Goal: Task Accomplishment & Management: Use online tool/utility

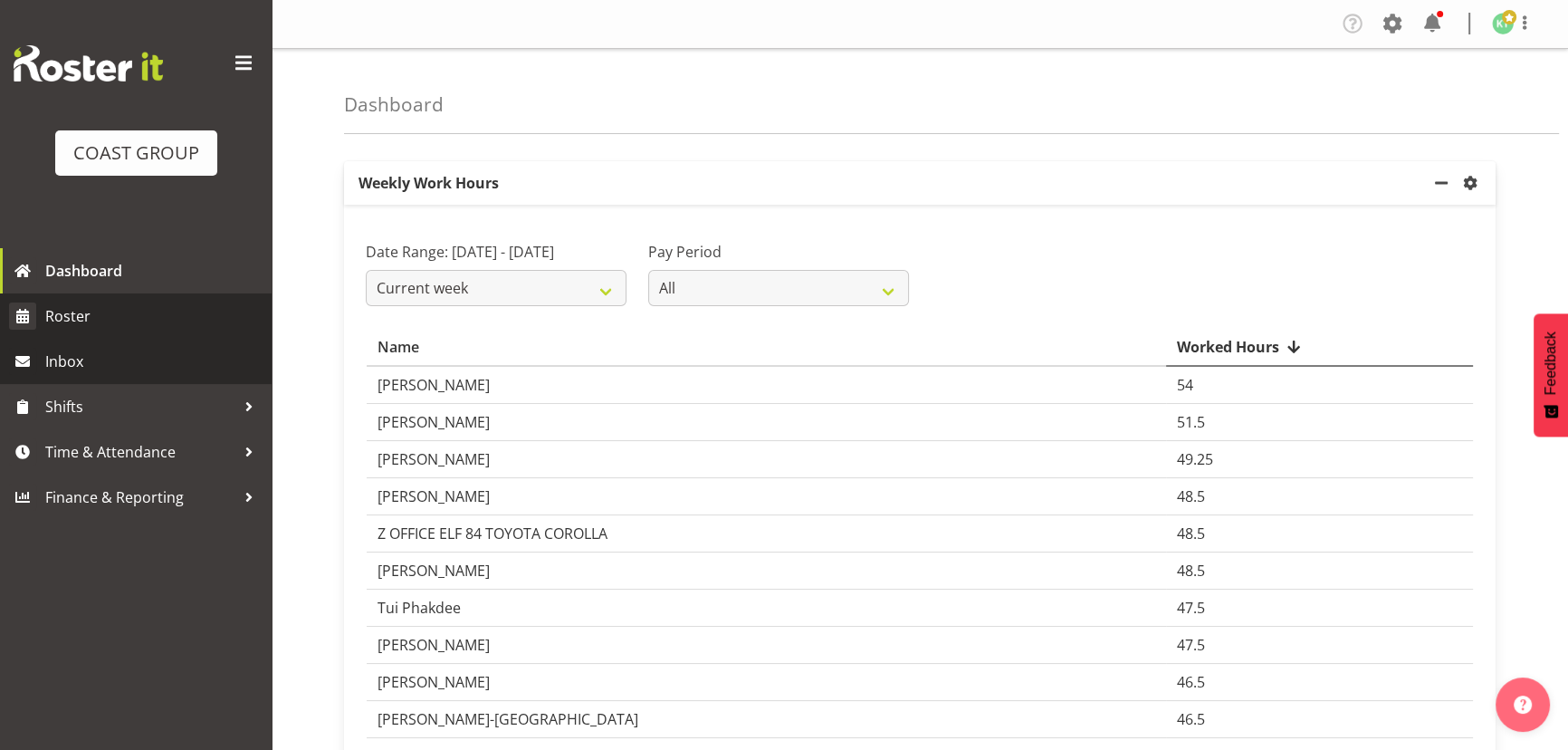
click at [96, 335] on link "Roster" at bounding box center [136, 316] width 271 height 46
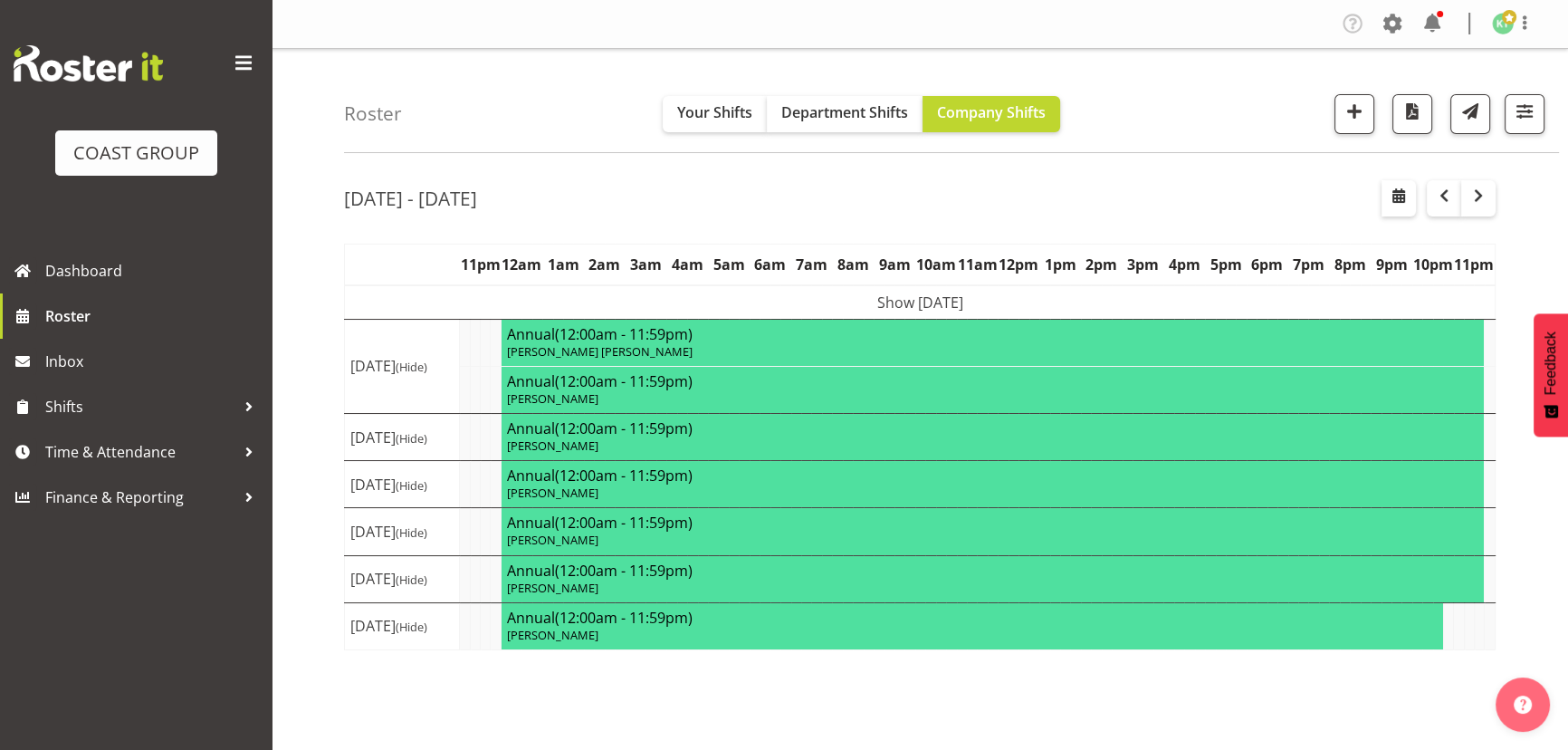
click at [876, 290] on td "Show Mon 22nd Sep 2025" at bounding box center [920, 302] width 1150 height 34
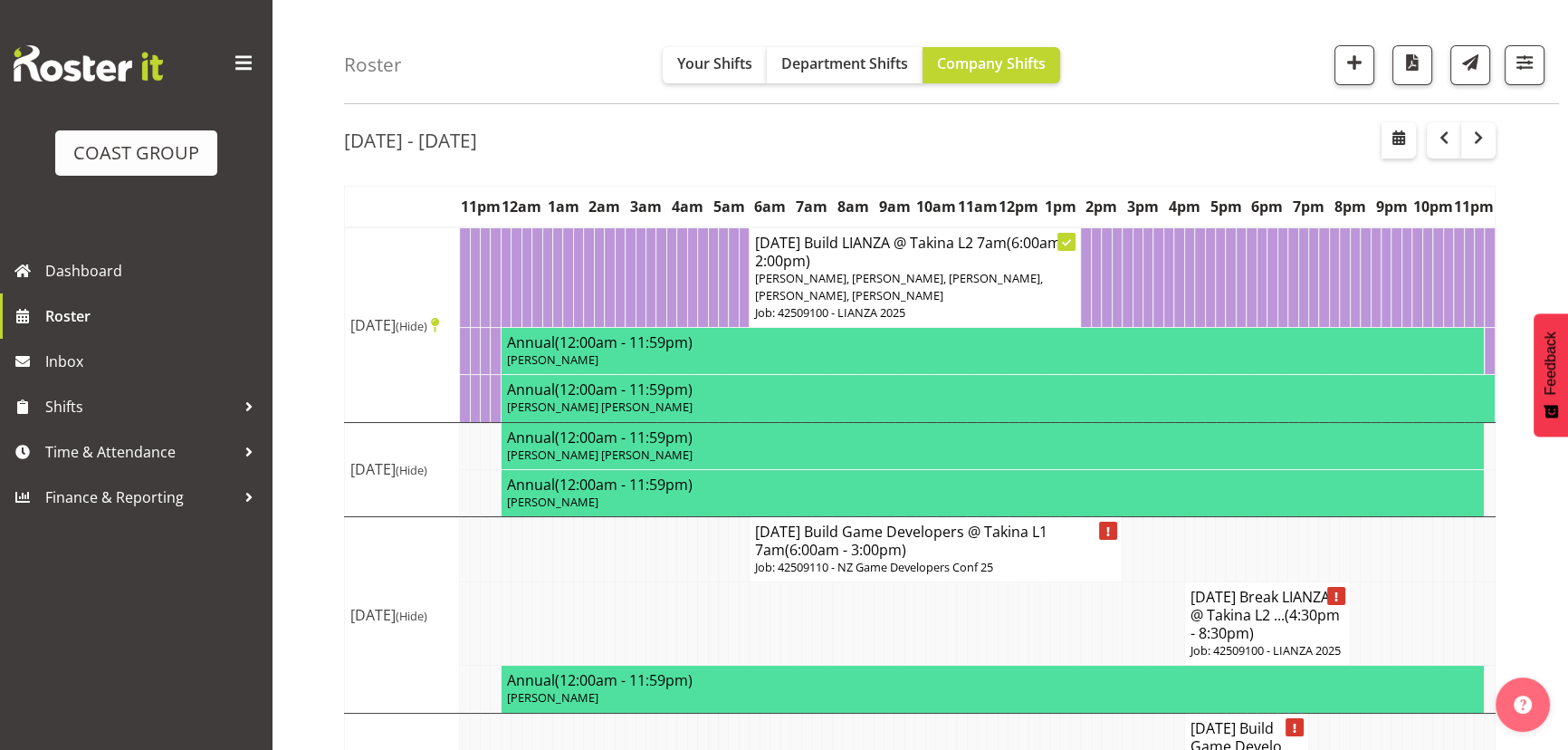
scroll to position [82, 0]
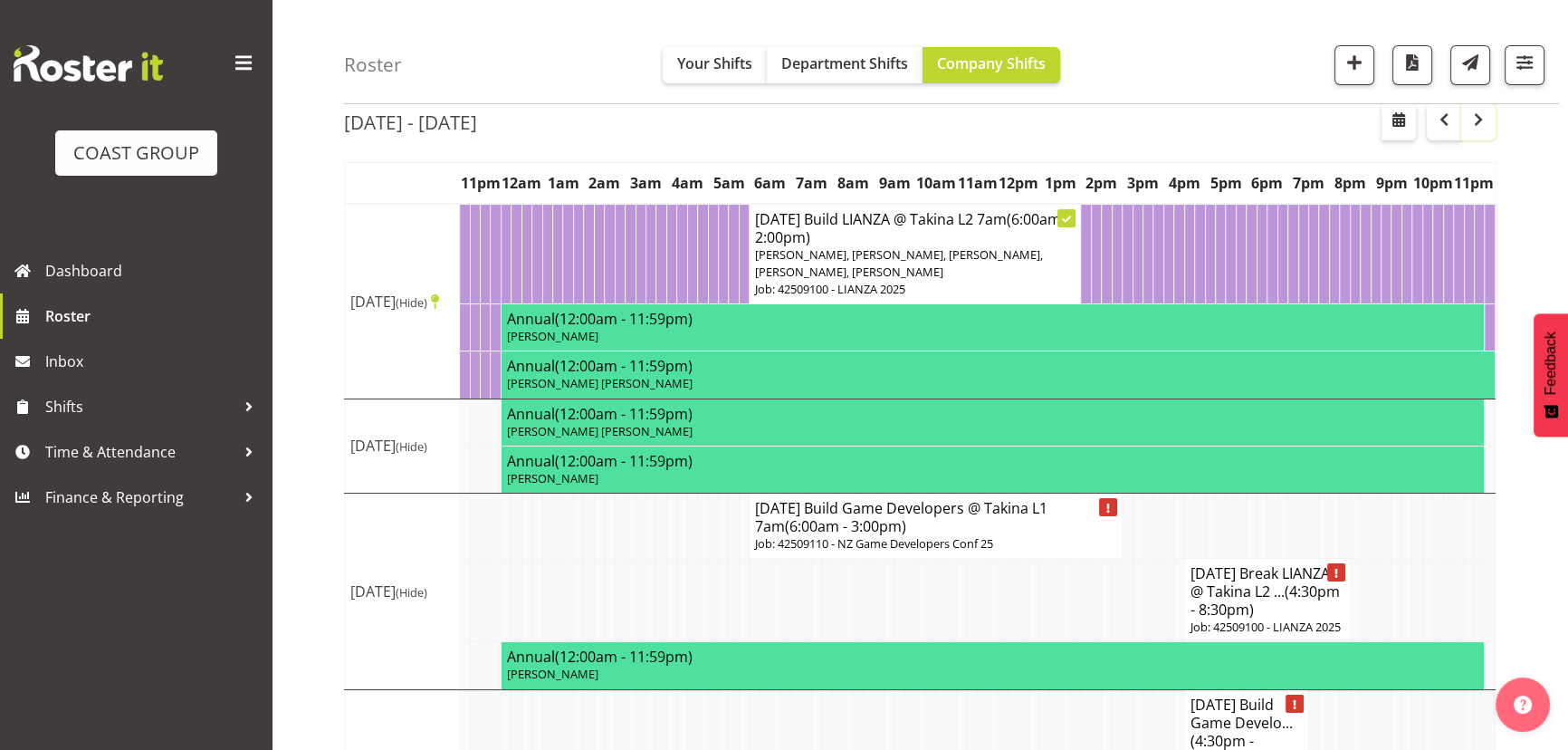
click at [1475, 123] on span "button" at bounding box center [1478, 119] width 22 height 22
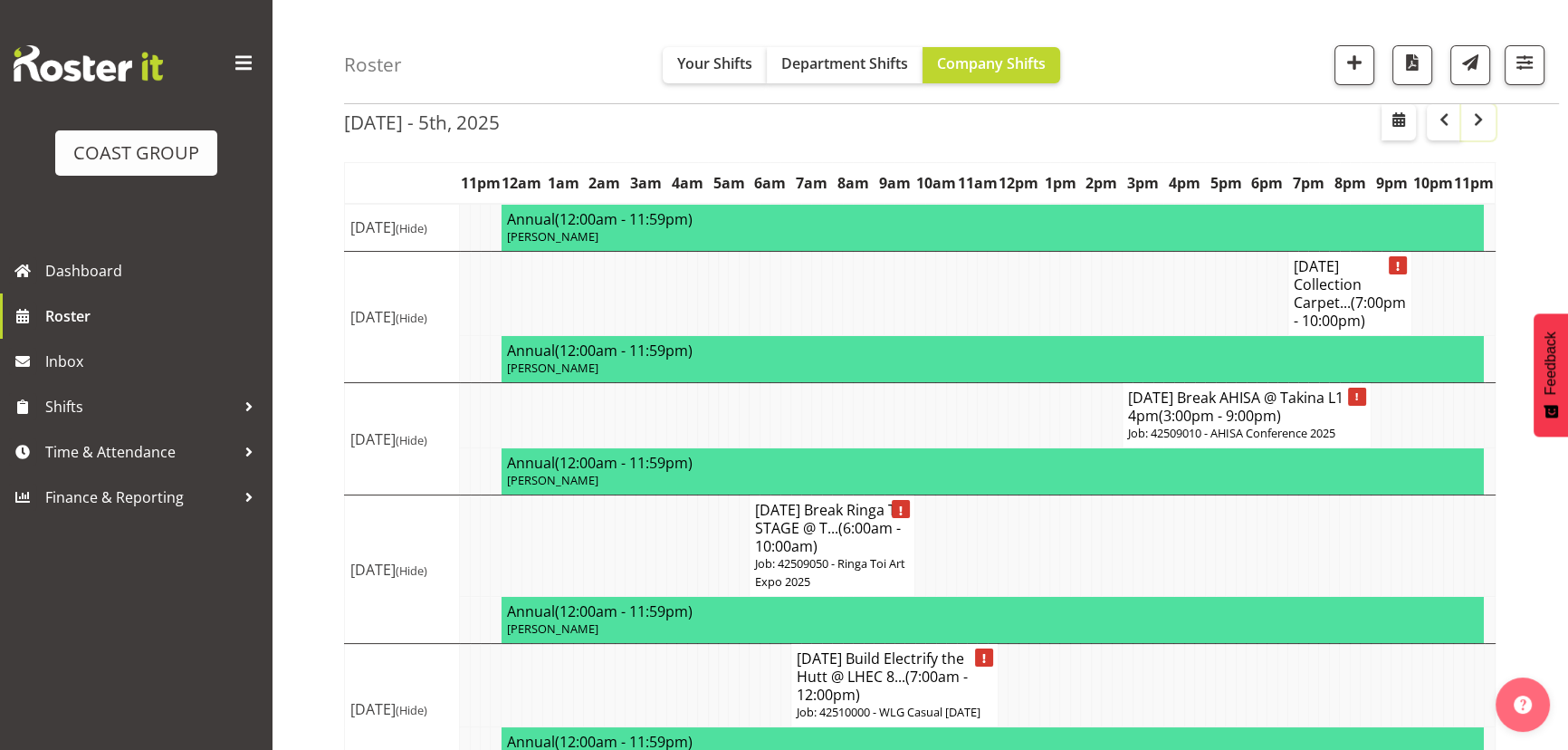
click at [1481, 120] on span "button" at bounding box center [1478, 119] width 22 height 22
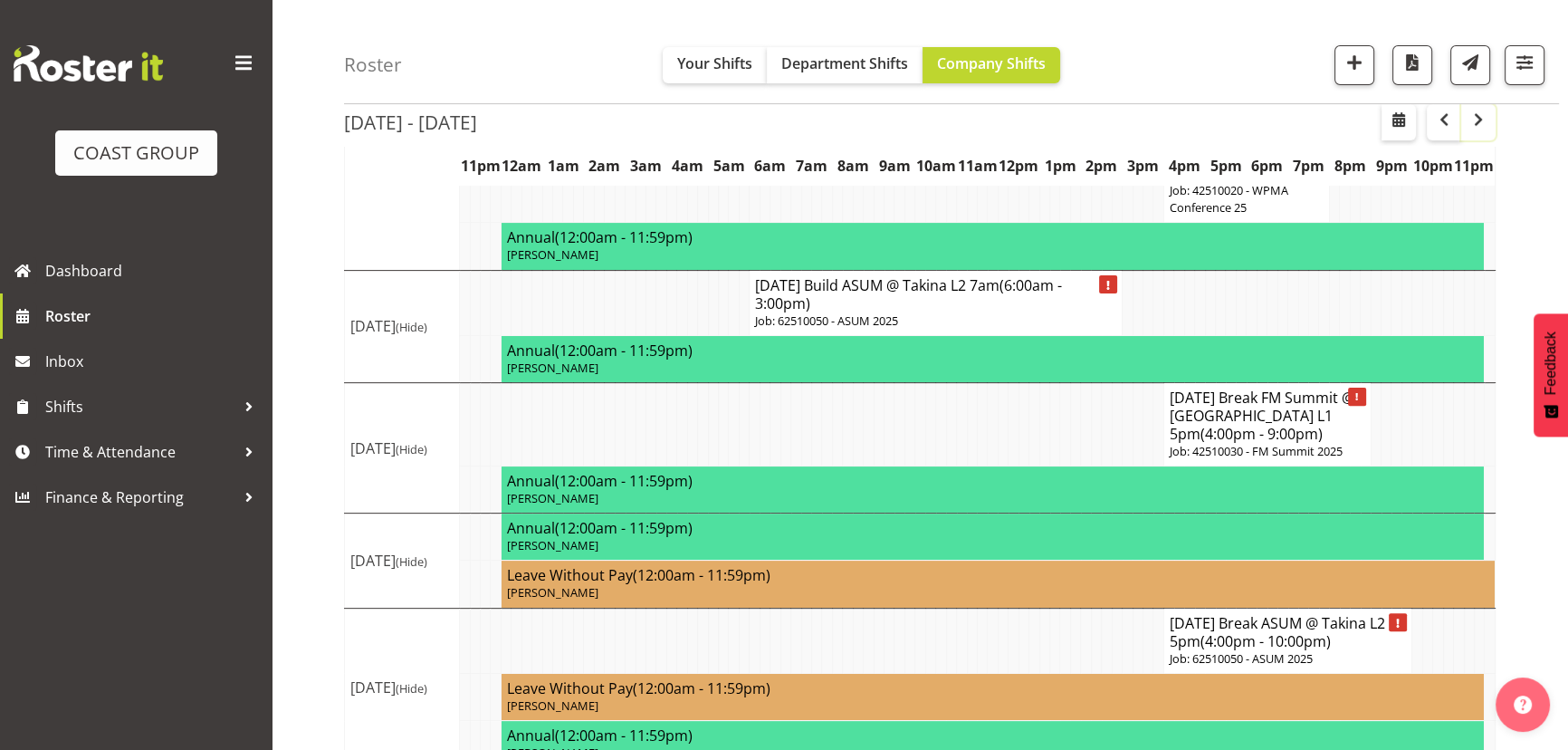
scroll to position [704, 0]
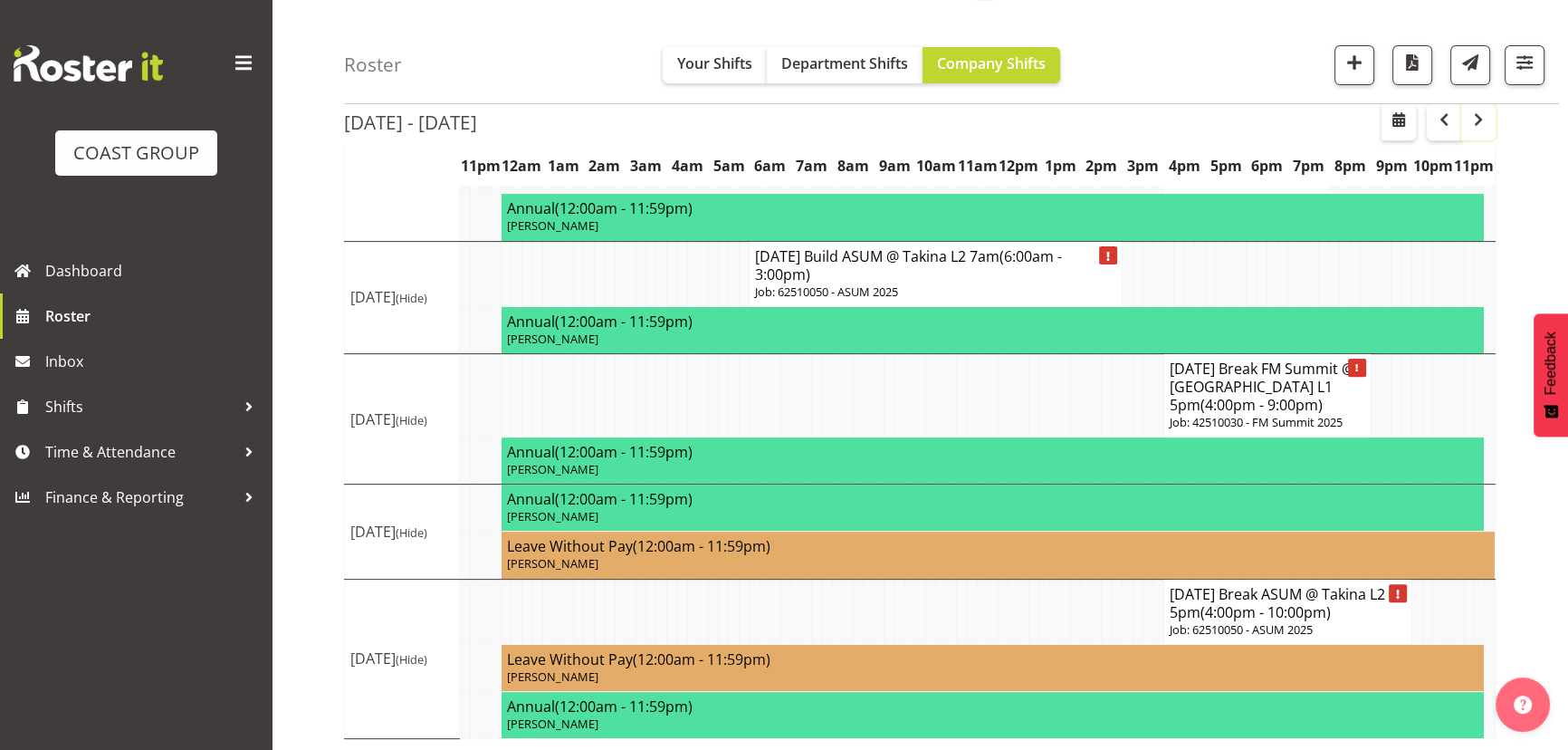
click at [1476, 114] on span "button" at bounding box center [1478, 119] width 22 height 22
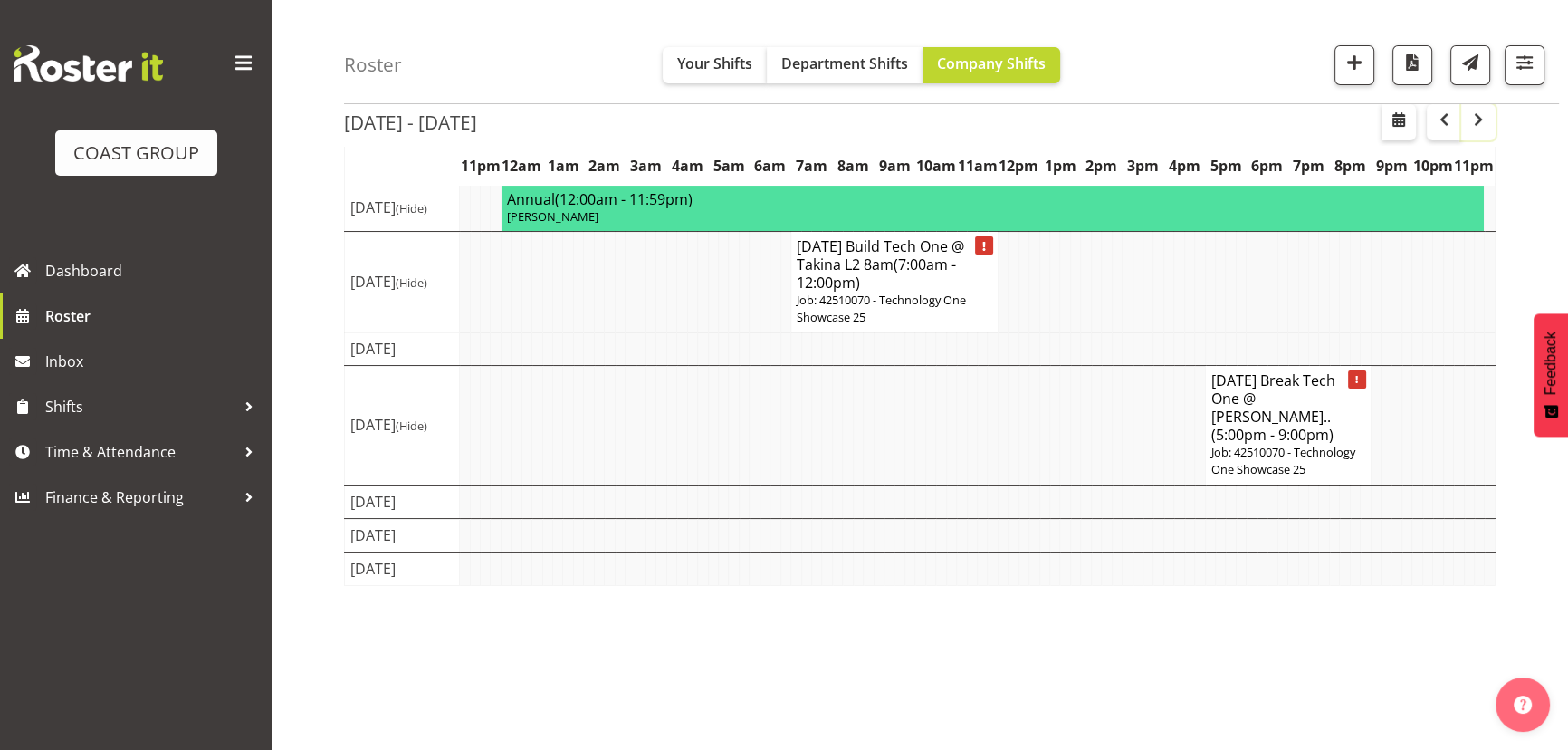
scroll to position [141, 0]
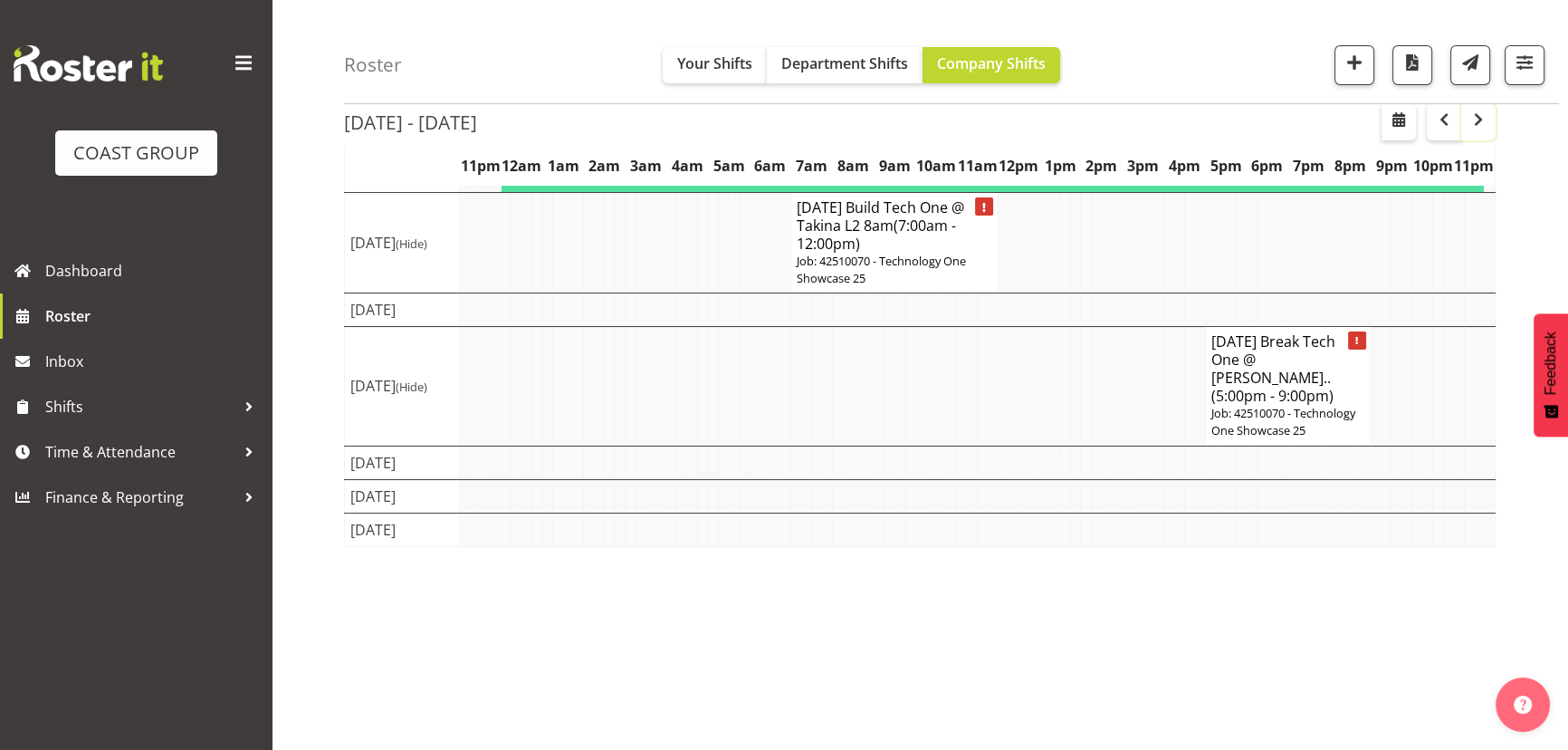
click at [1483, 127] on span "button" at bounding box center [1478, 119] width 22 height 22
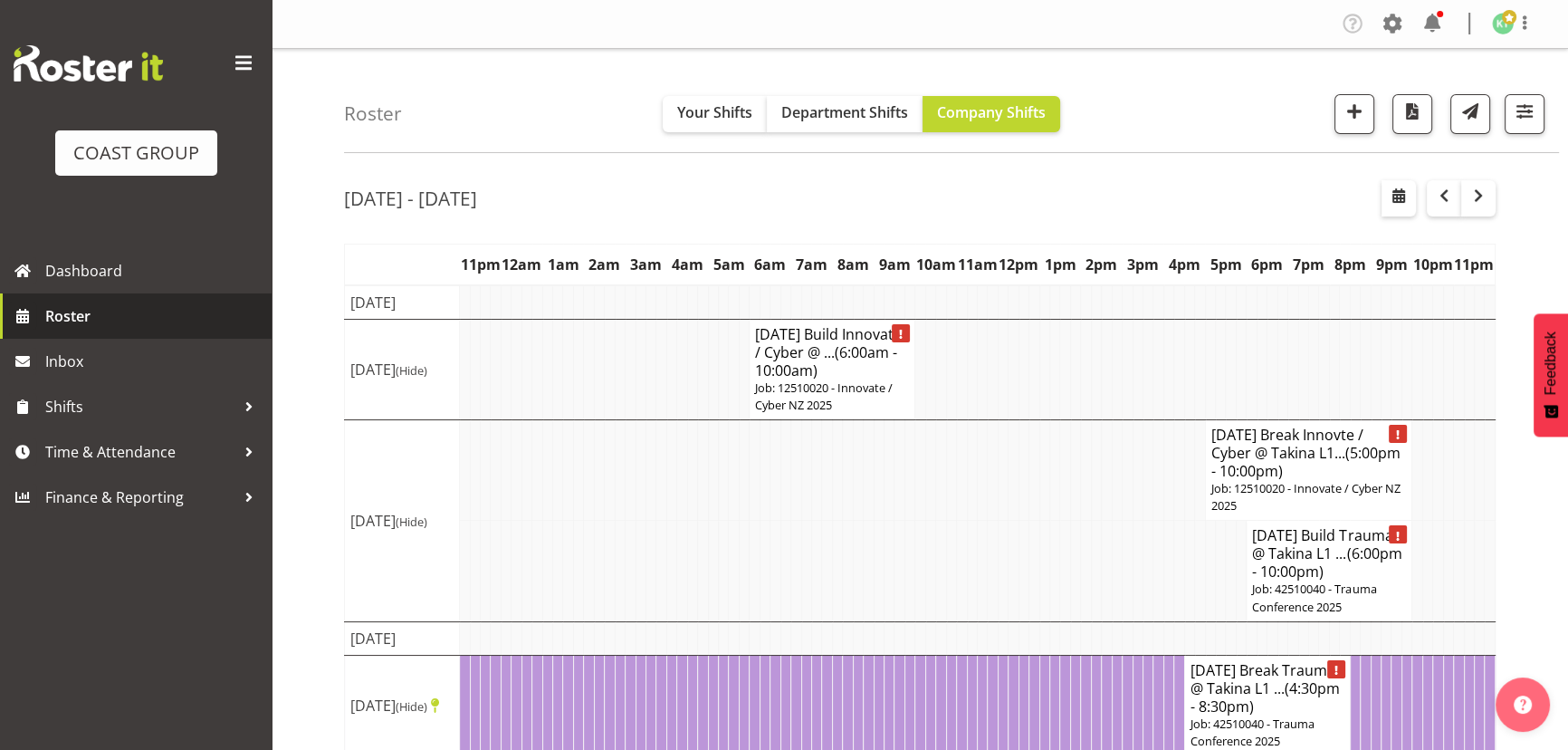
click at [213, 311] on span "Roster" at bounding box center [154, 316] width 217 height 28
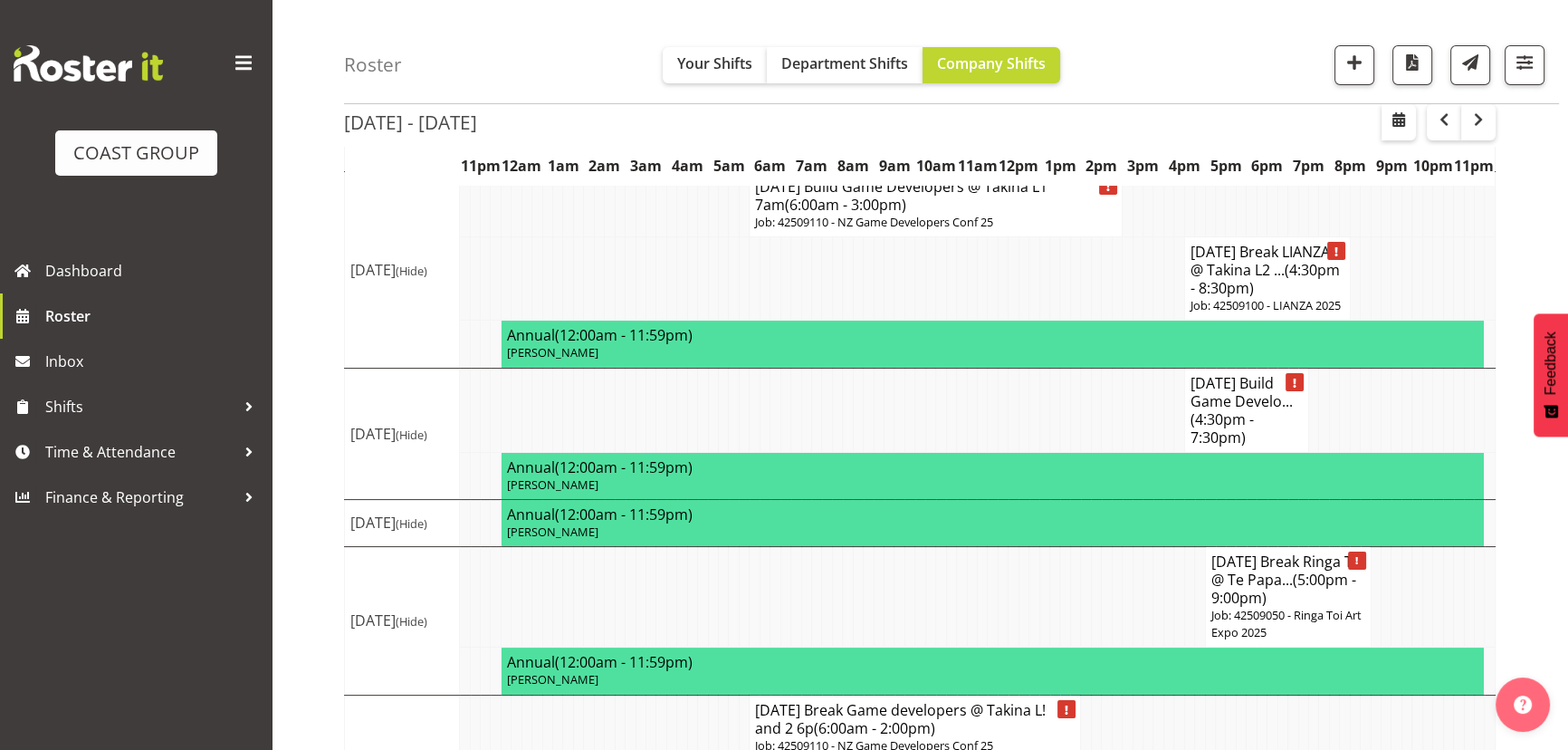
scroll to position [154, 0]
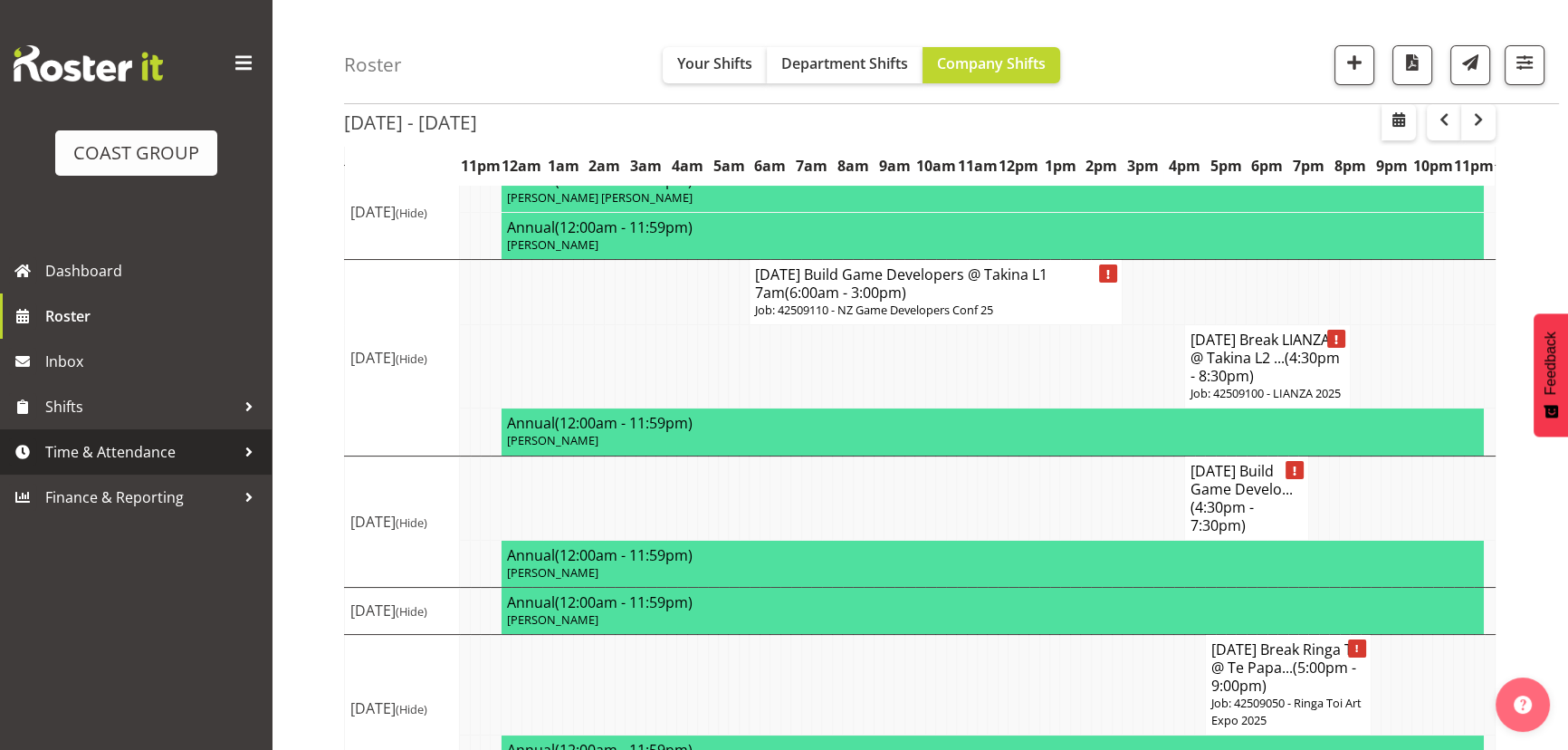
click at [198, 434] on link "Time & Attendance" at bounding box center [136, 452] width 271 height 46
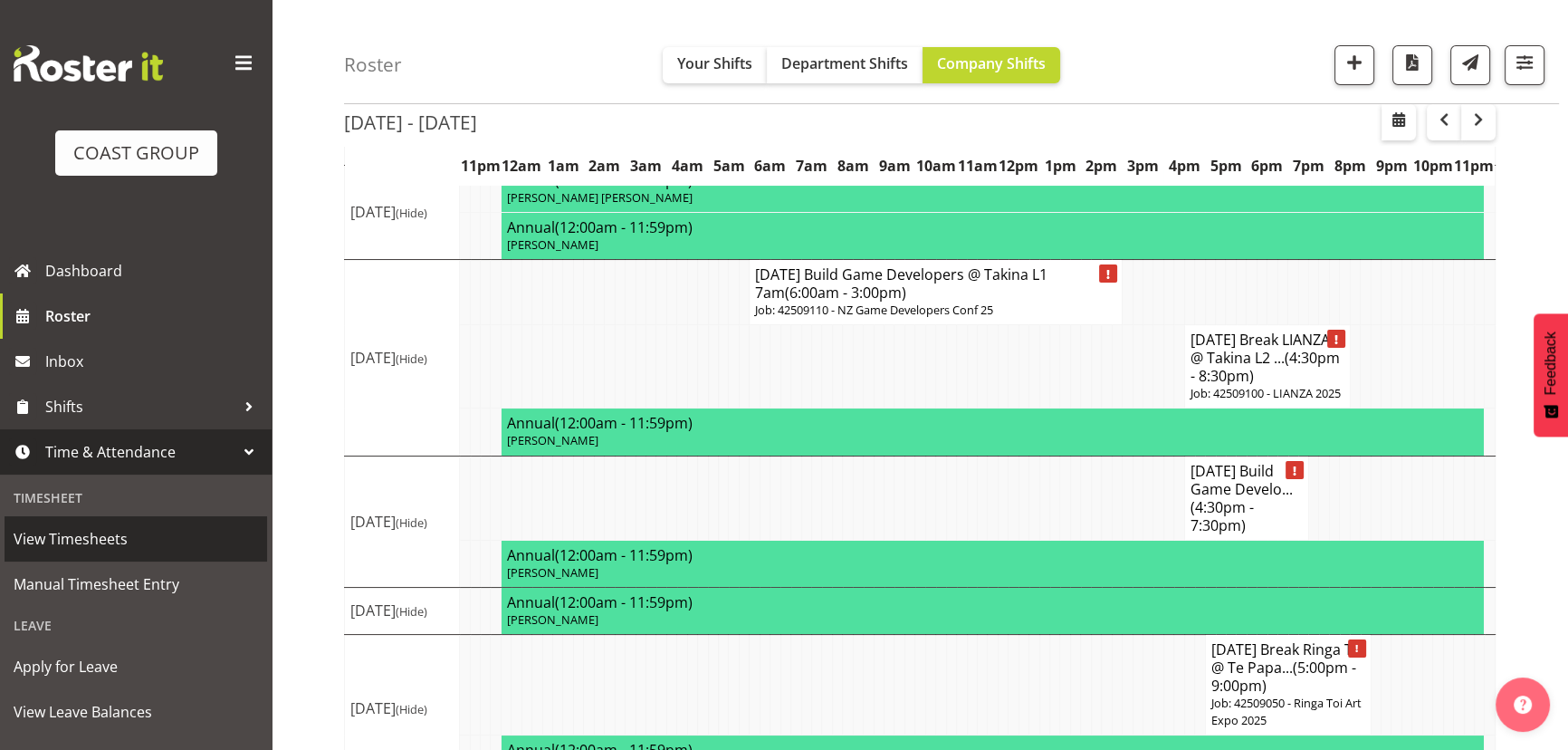
click at [198, 543] on span "View Timesheets" at bounding box center [135, 538] width 244 height 28
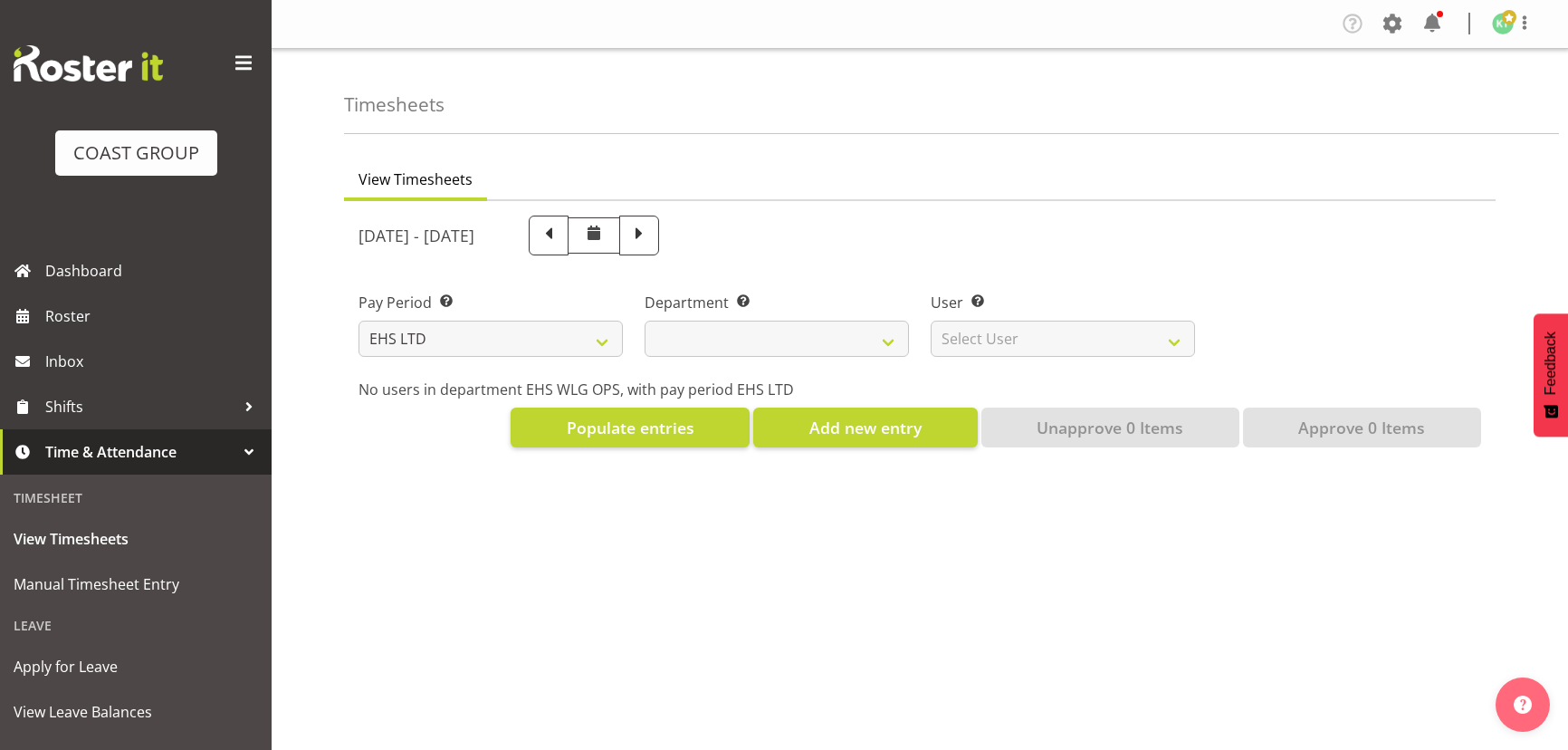
select select "7"
select select
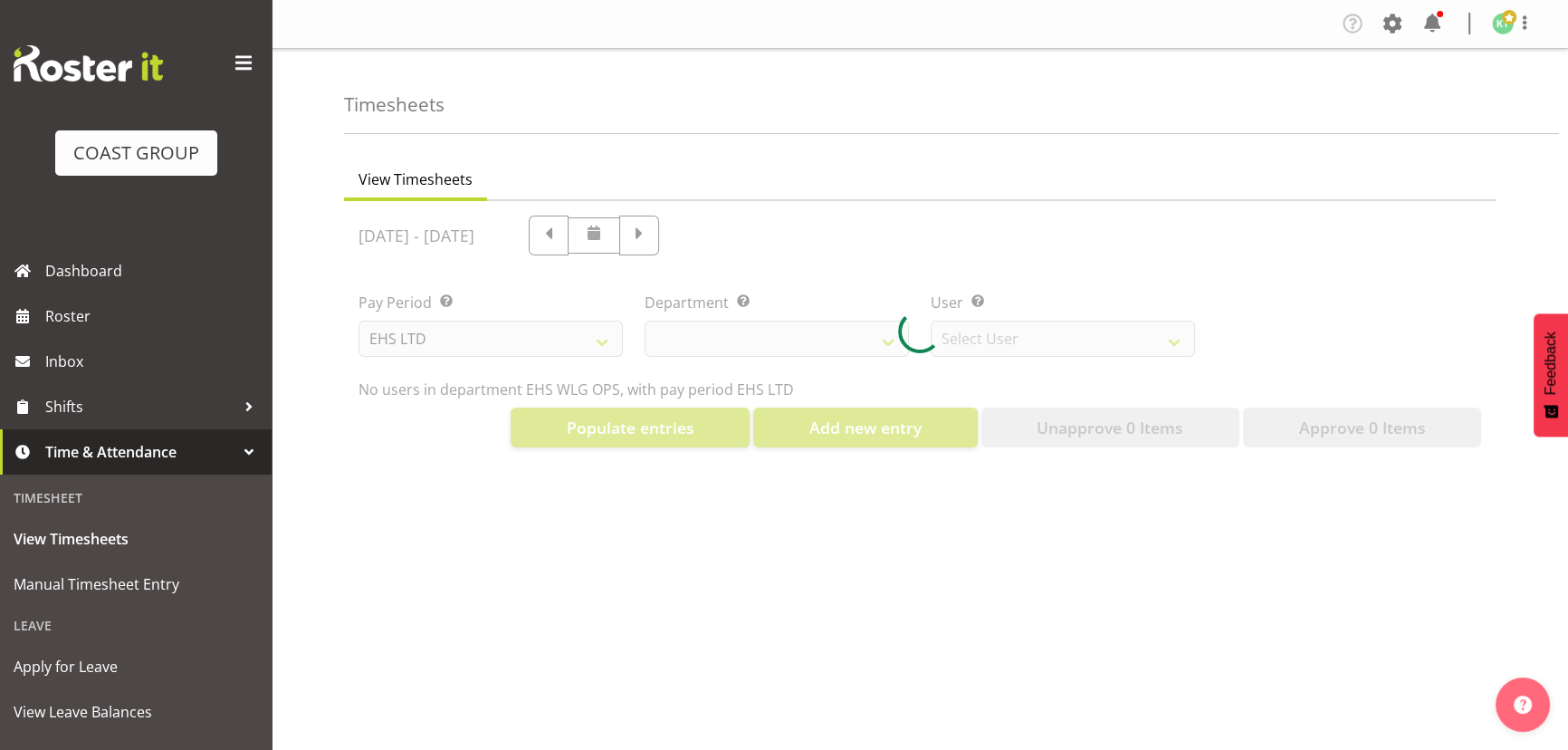
select select "10020"
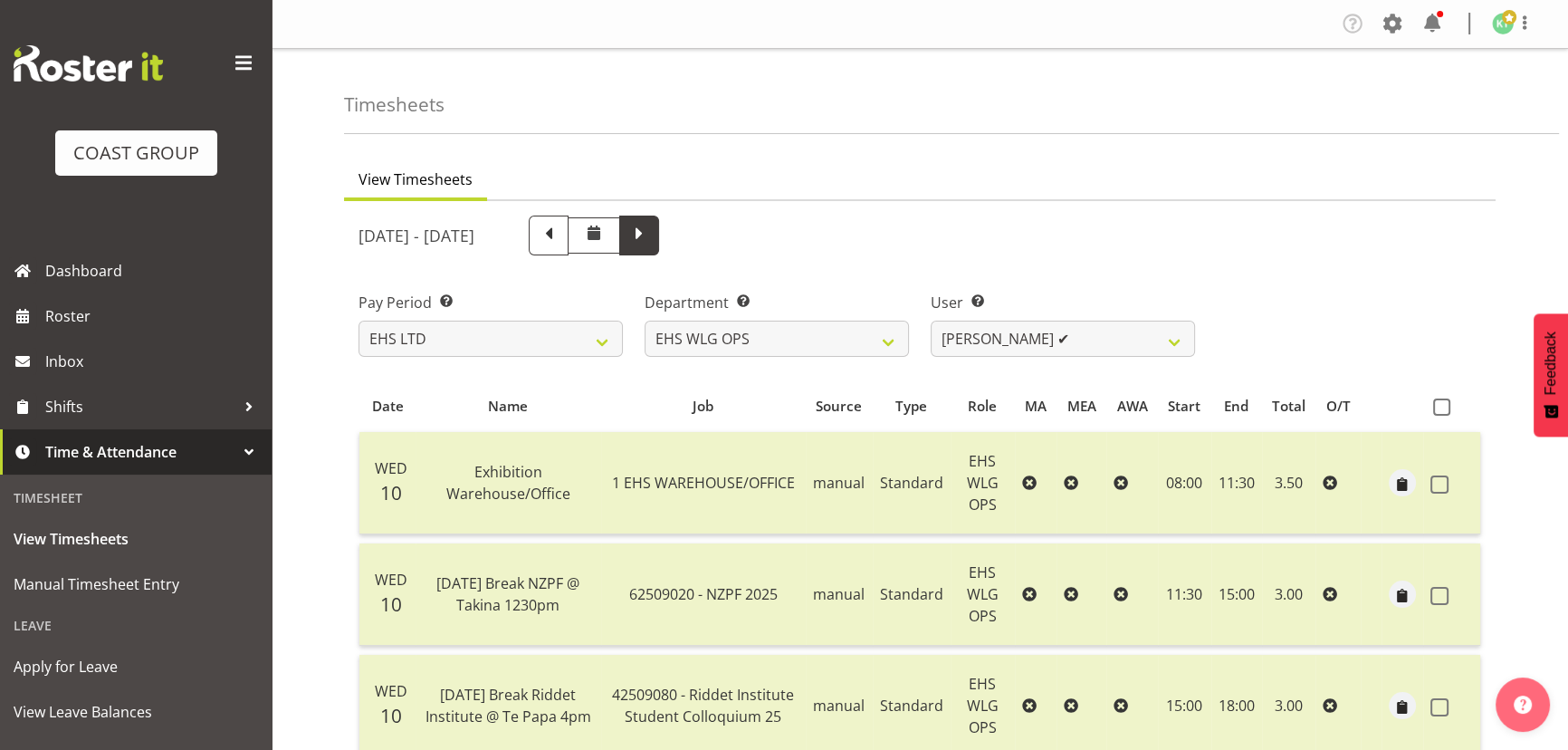
click at [659, 239] on span at bounding box center [639, 235] width 40 height 40
select select
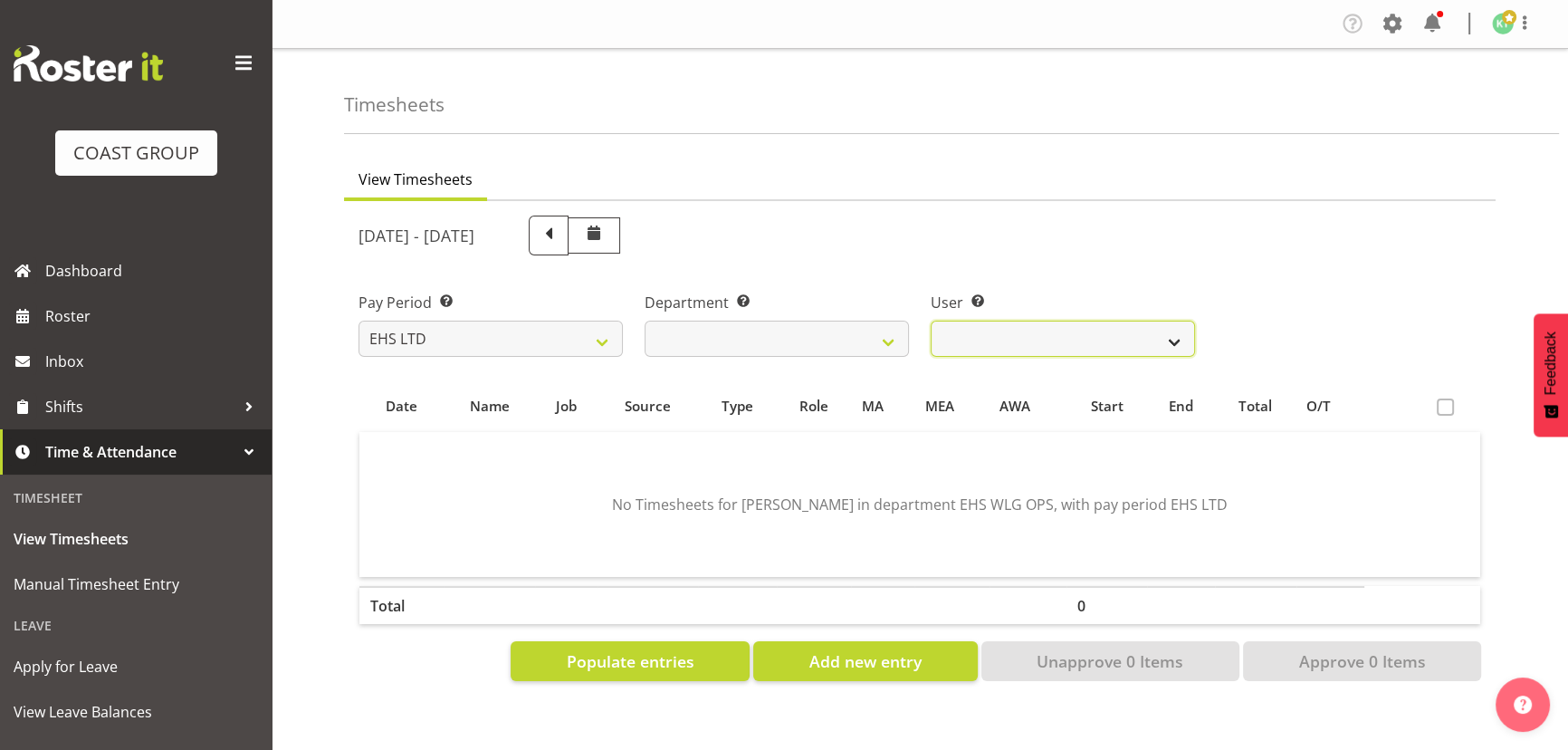
click at [1089, 338] on select "Ashton Staats ❌ Darryl Burns ❌ Geoffrey Robertson ❌ Jackson Howsan ❌ Kade Tiati…" at bounding box center [1062, 339] width 264 height 36
click at [930, 321] on select "Ashton Staats ❌ Darryl Burns ❌ Geoffrey Robertson ❌ Jackson Howsan ❌ Kade Tiati…" at bounding box center [1062, 339] width 264 height 36
click at [1095, 349] on select "Ashton Staats ❌ Darryl Burns ❌ Geoffrey Robertson ❌ Jackson Howsan ❌ Kade Tiati…" at bounding box center [1062, 339] width 264 height 36
click at [930, 321] on select "Ashton Staats ❌ Darryl Burns ❌ Geoffrey Robertson ❌ Jackson Howsan ❌ Kade Tiati…" at bounding box center [1062, 339] width 264 height 36
click at [1116, 338] on select "Ashton Staats ❌ Darryl Burns ❌ Geoffrey Robertson ❌ Jackson Howsan ❌ Kade Tiati…" at bounding box center [1062, 339] width 264 height 36
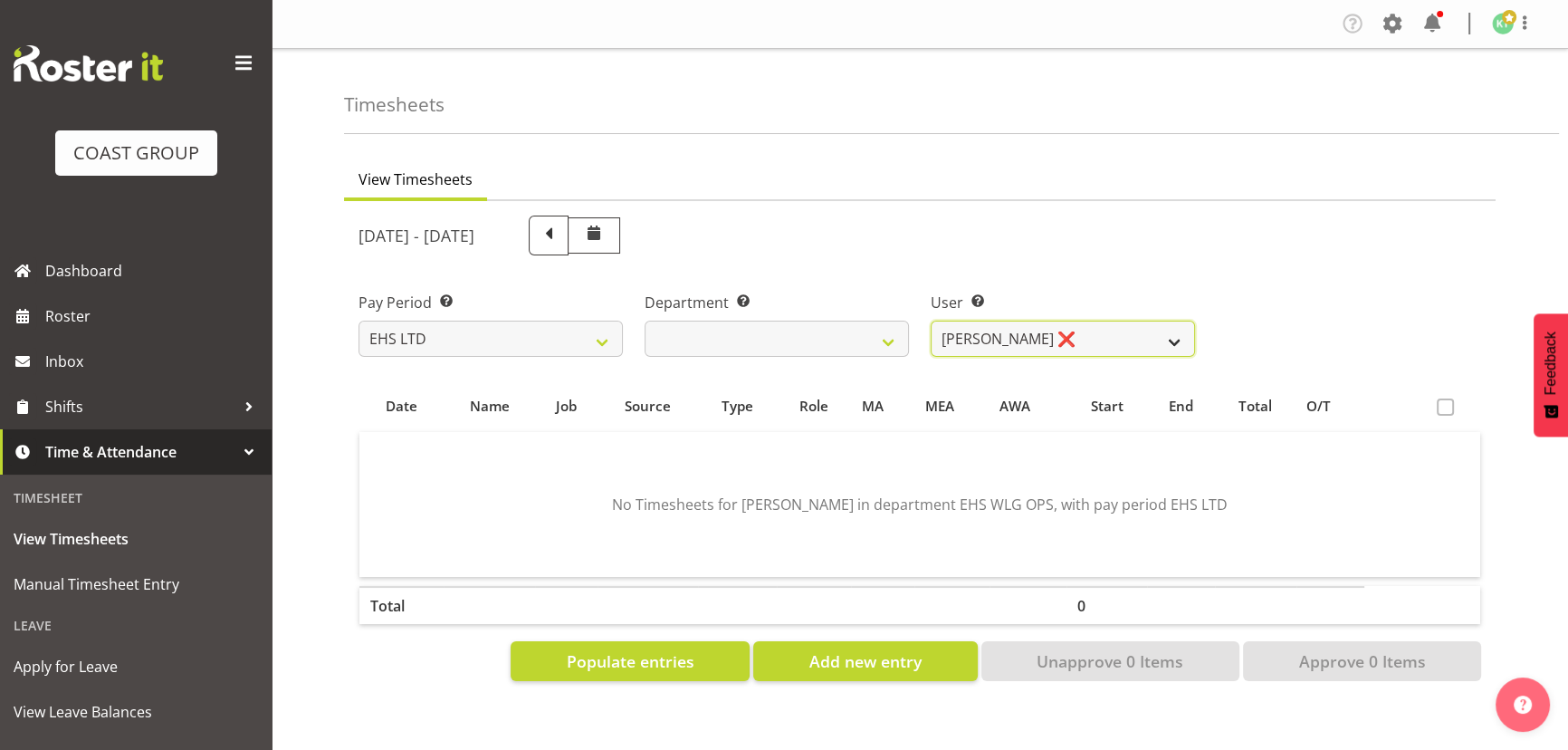
click at [930, 321] on select "Ashton Staats ❌ Darryl Burns ❌ Geoffrey Robertson ❌ Jackson Howsan ❌ Kade Tiati…" at bounding box center [1062, 339] width 264 height 36
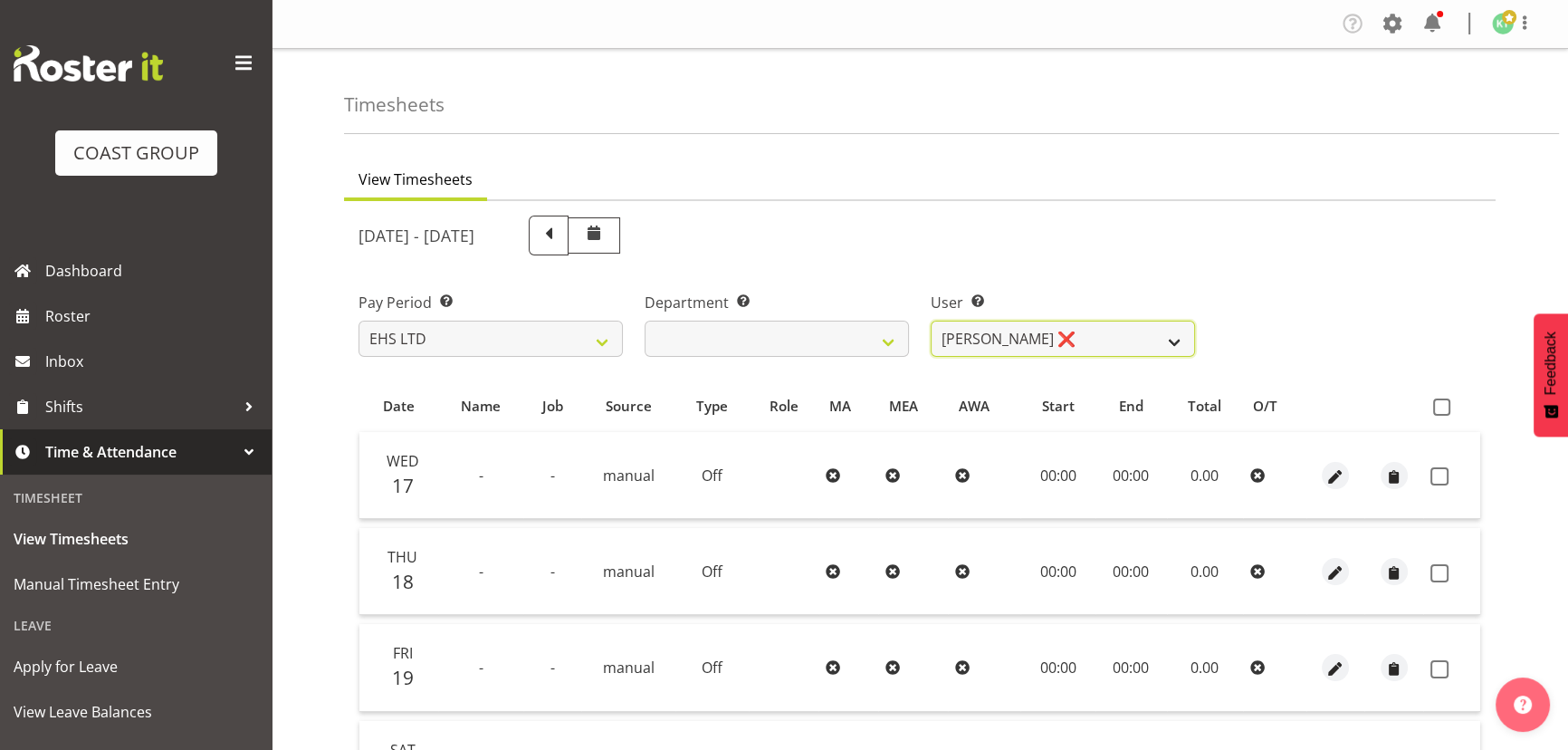
click at [1116, 337] on select "Ashton Staats ❌ Darryl Burns ❌ Geoffrey Robertson ❌ Jackson Howsan ❌ Kade Tiati…" at bounding box center [1062, 339] width 264 height 36
click at [1010, 342] on select "Ashton Staats ❌ Darryl Burns ❌ Geoffrey Robertson ❌ Jackson Howsan ❌ Kade Tiati…" at bounding box center [1062, 339] width 264 height 36
select select "2104"
click at [930, 321] on select "Ashton Staats ❌ Darryl Burns ❌ Geoffrey Robertson ❌ Jackson Howsan ❌ Kade Tiati…" at bounding box center [1062, 339] width 264 height 36
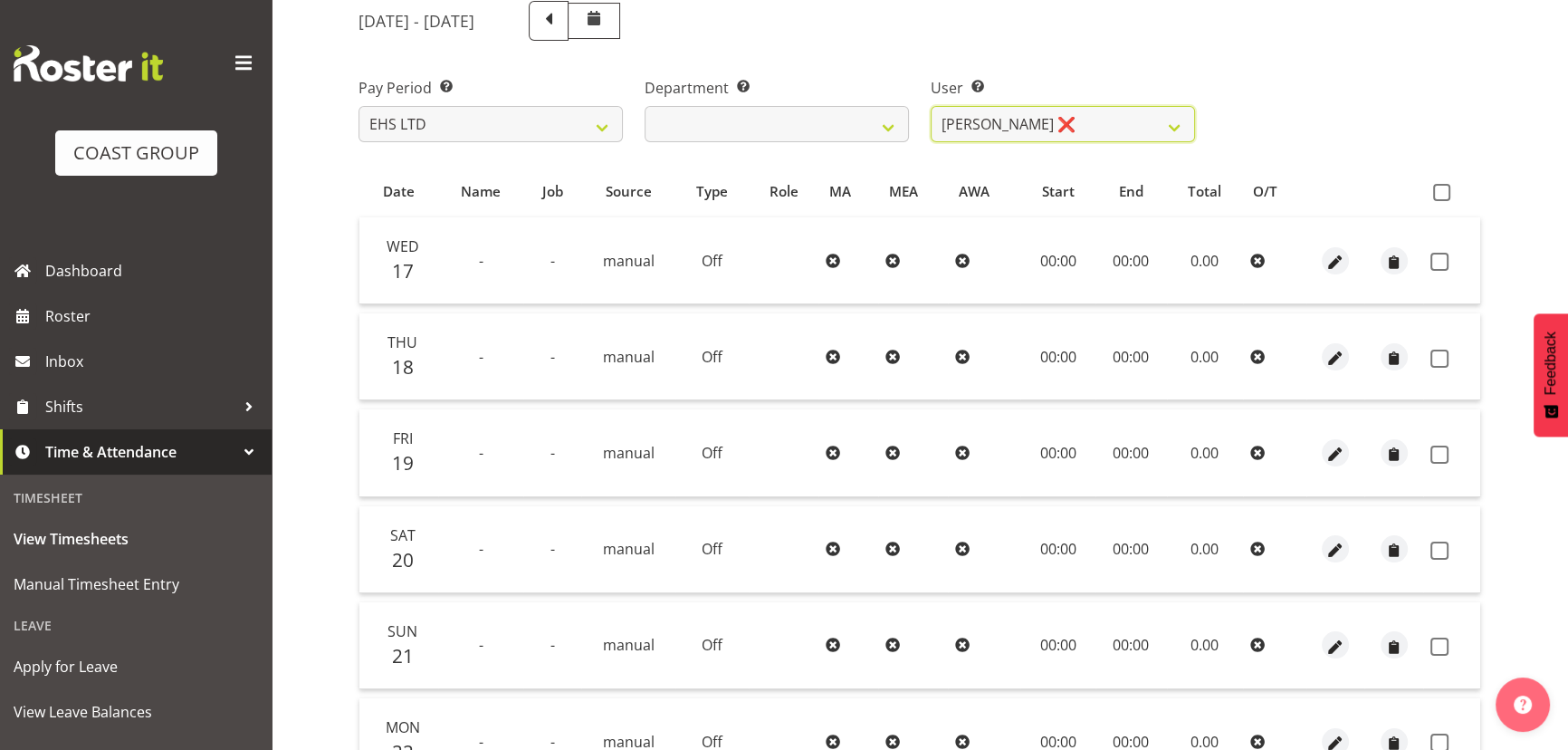
scroll to position [75, 0]
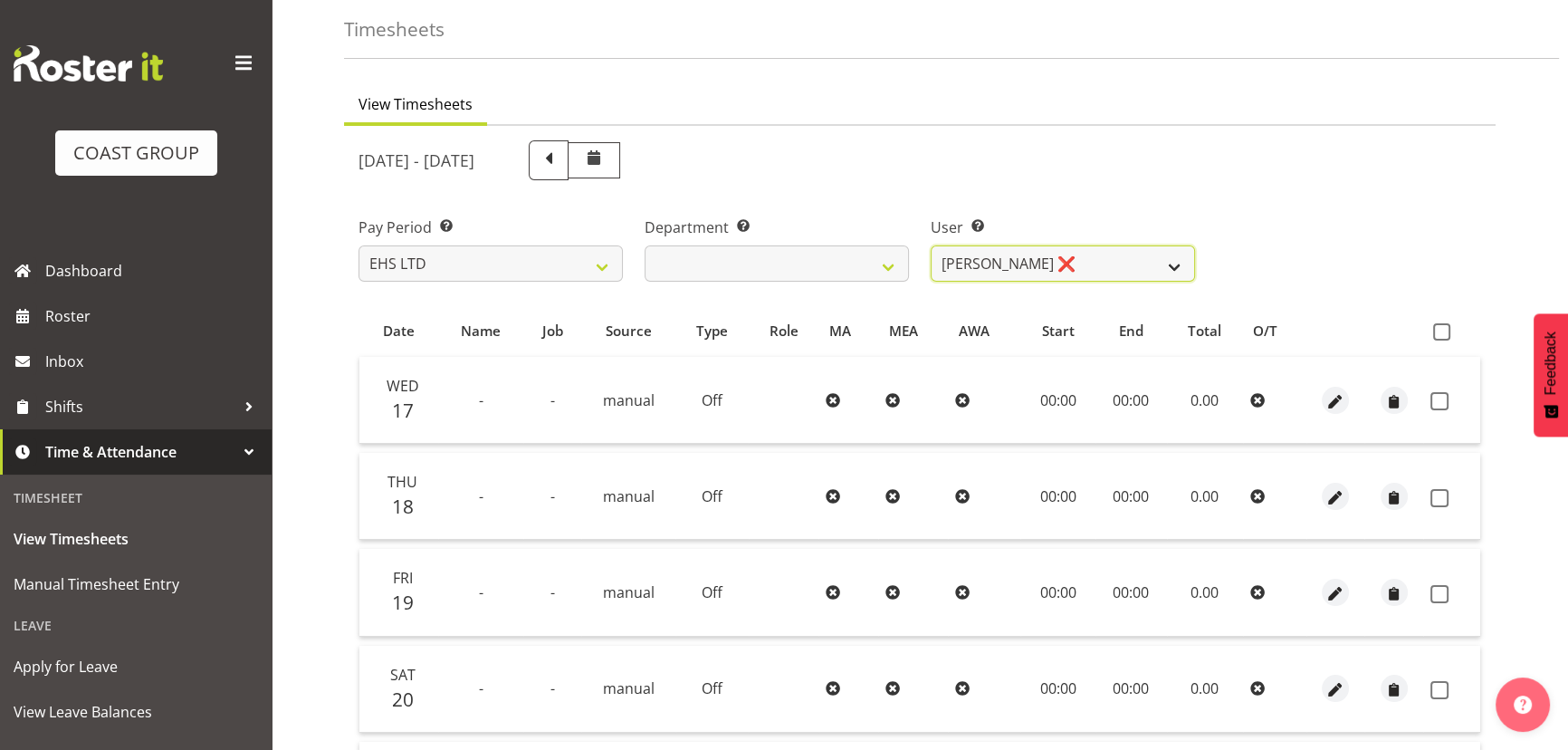
click at [1070, 249] on select "Ashton Staats ❌ Darryl Burns ❌ Geoffrey Robertson ❌ Jackson Howsan ❌ Kade Tiati…" at bounding box center [1062, 263] width 264 height 36
click at [1317, 249] on div "Pay Period Select which pay period you would like to view. SLP LTD EHS LTD DW L…" at bounding box center [919, 241] width 1144 height 102
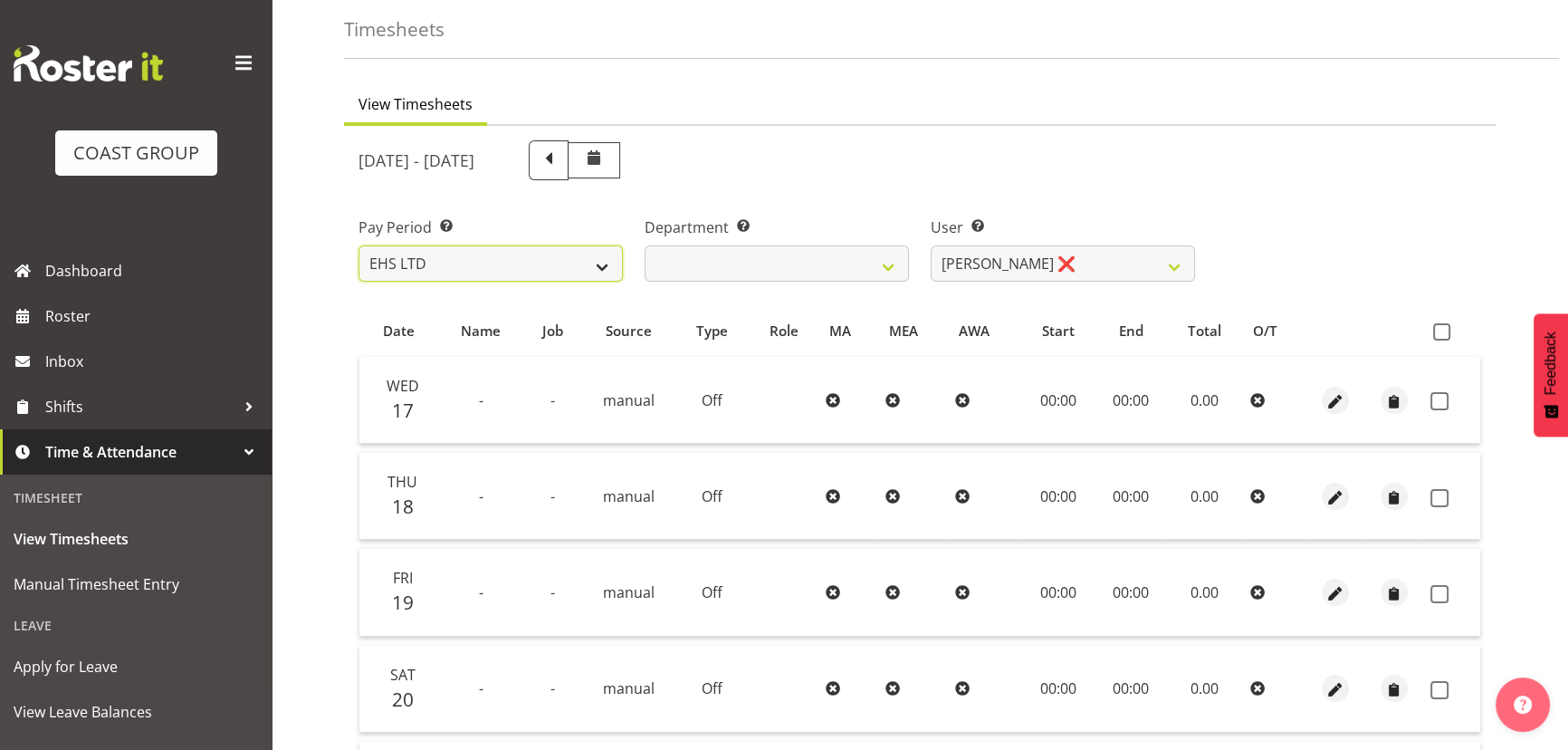
click at [518, 265] on select "SLP LTD EHS LTD DW LTD VEHICLES Carlton Events Hamilton 120 Limited Wellington …" at bounding box center [491, 263] width 264 height 36
select select "6"
click at [359, 245] on select "SLP LTD EHS LTD DW LTD VEHICLES Carlton Events Hamilton 120 Limited Wellington …" at bounding box center [491, 263] width 264 height 36
select select
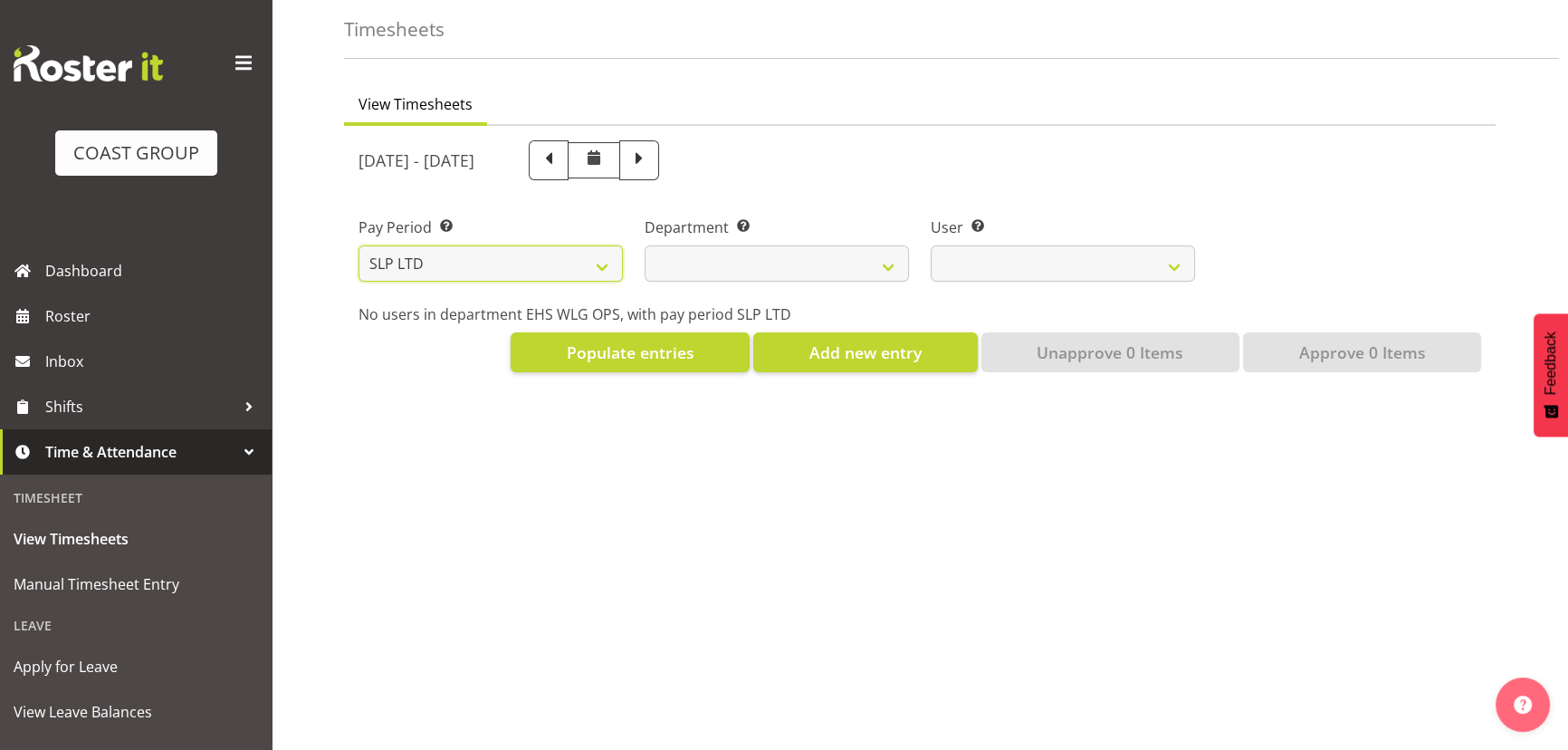
select select
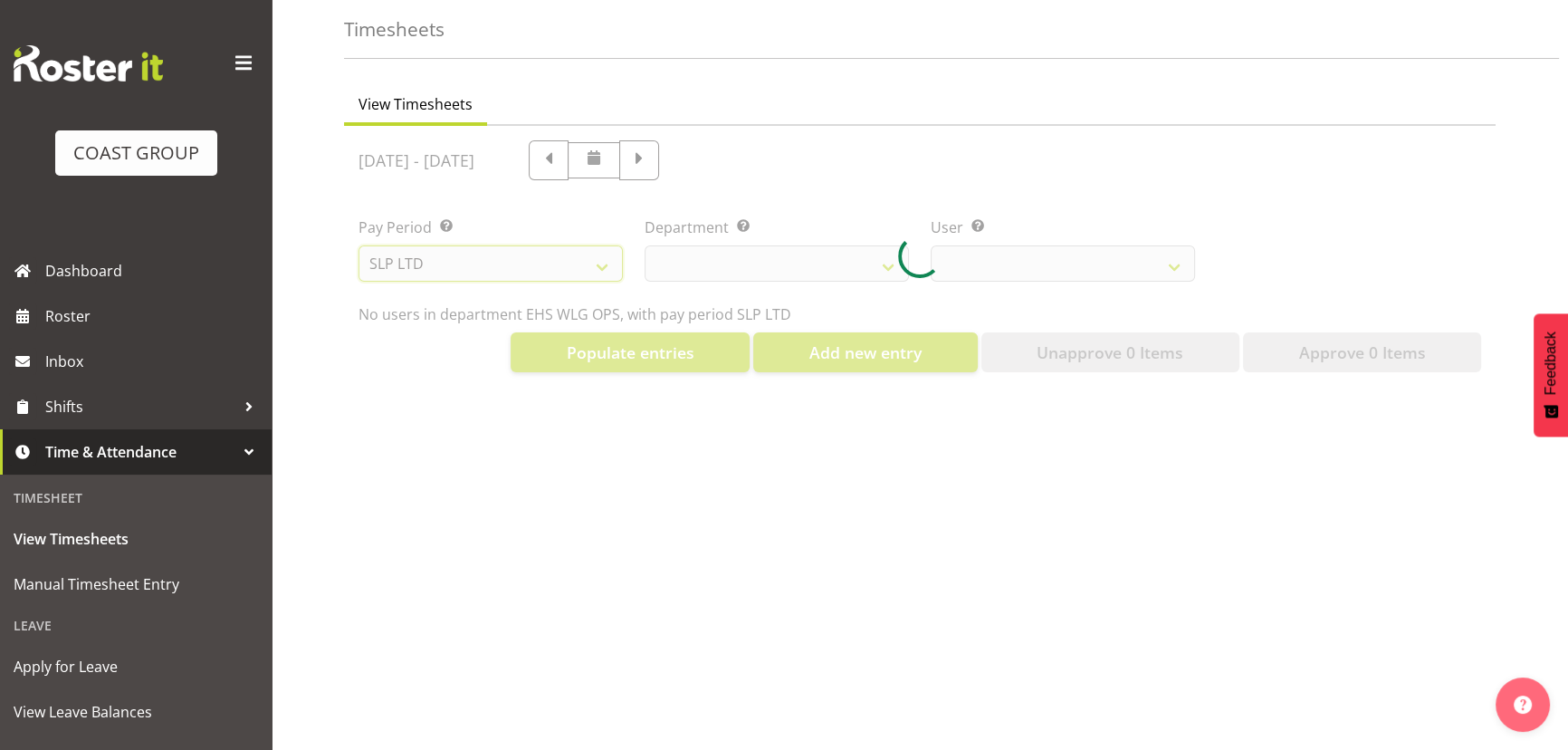
select select
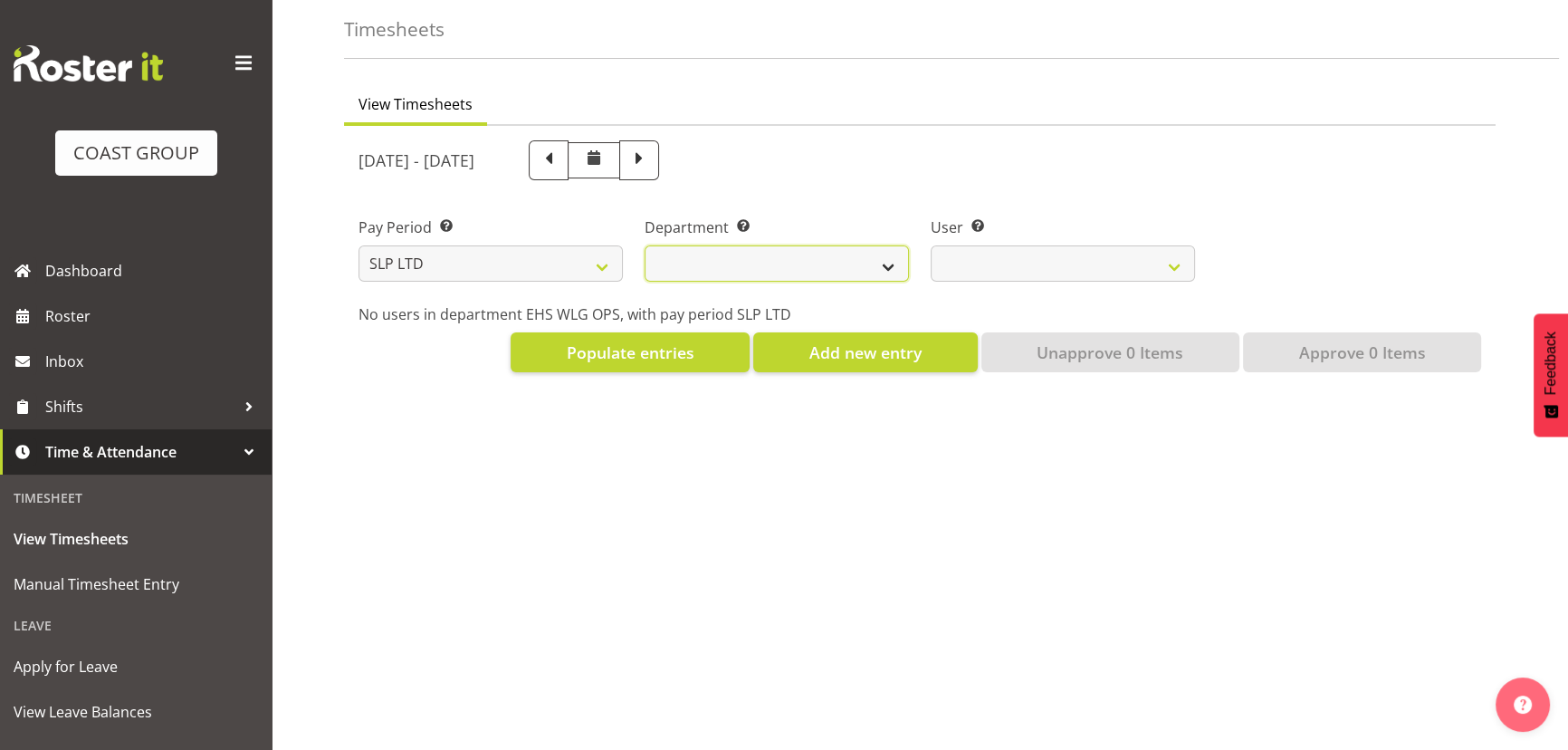
click at [821, 267] on select "SLP TRADE" at bounding box center [776, 263] width 264 height 36
select select "23"
click at [644, 245] on select "SLP TRADE" at bounding box center [776, 263] width 264 height 36
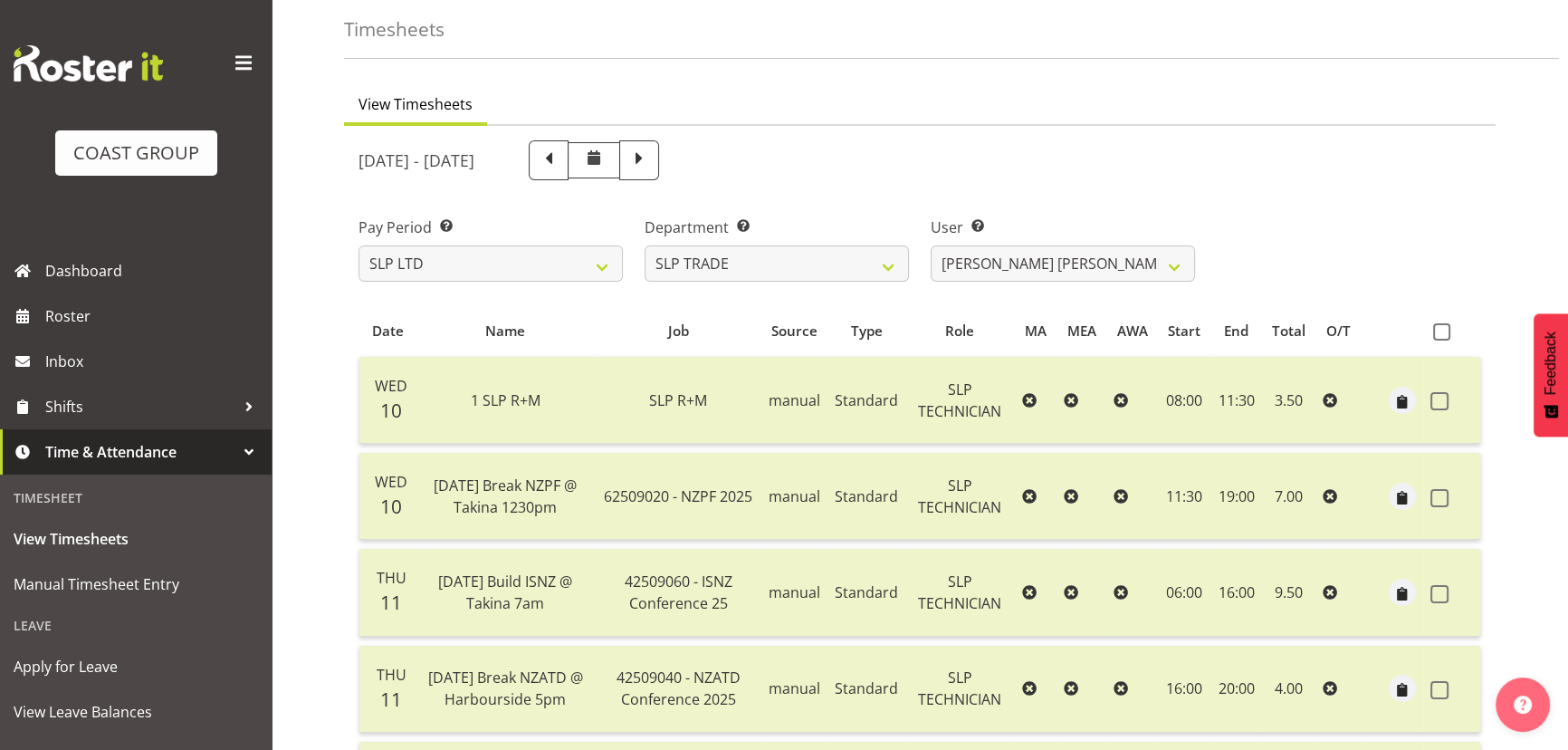
click at [651, 162] on span at bounding box center [639, 158] width 24 height 24
select select
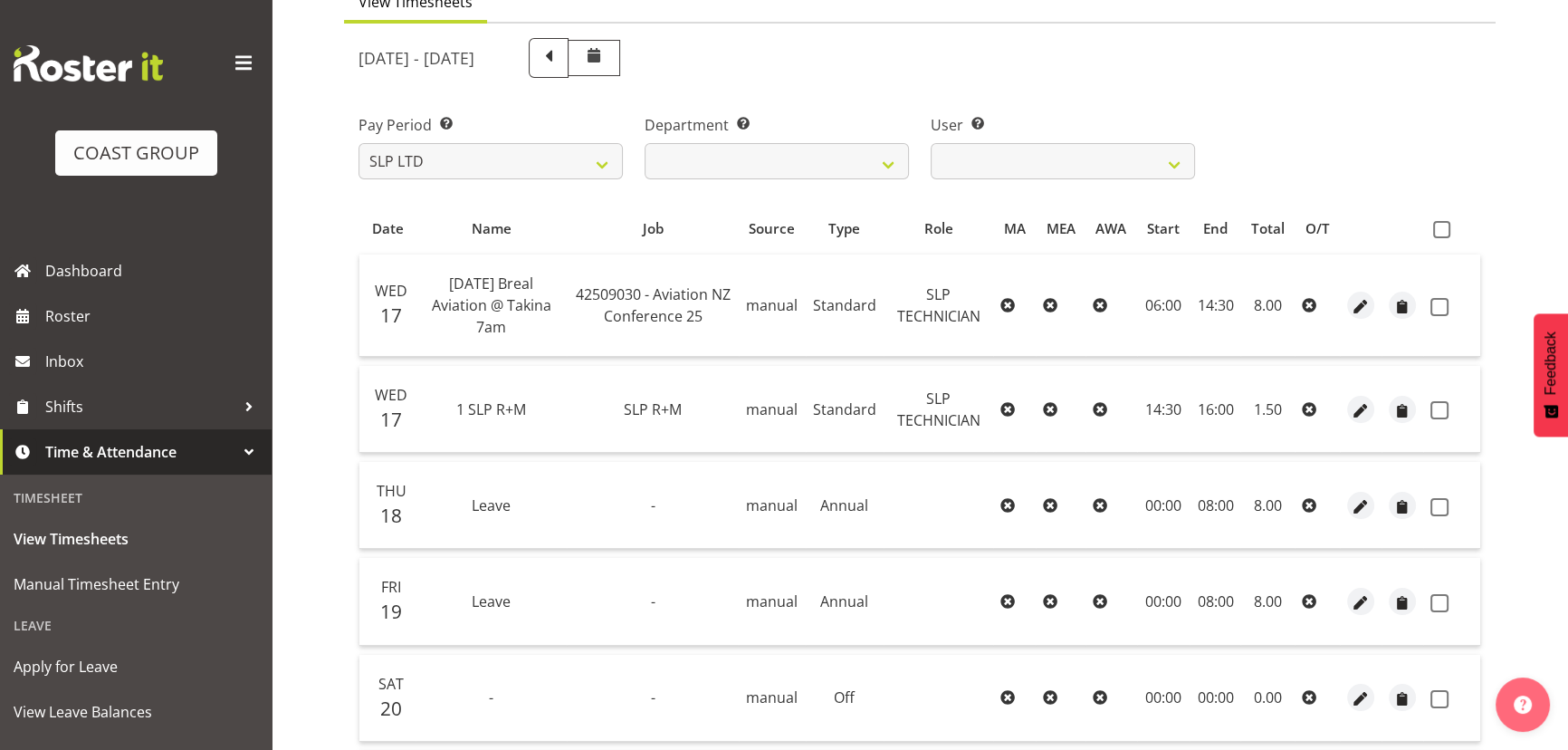
scroll to position [164, 0]
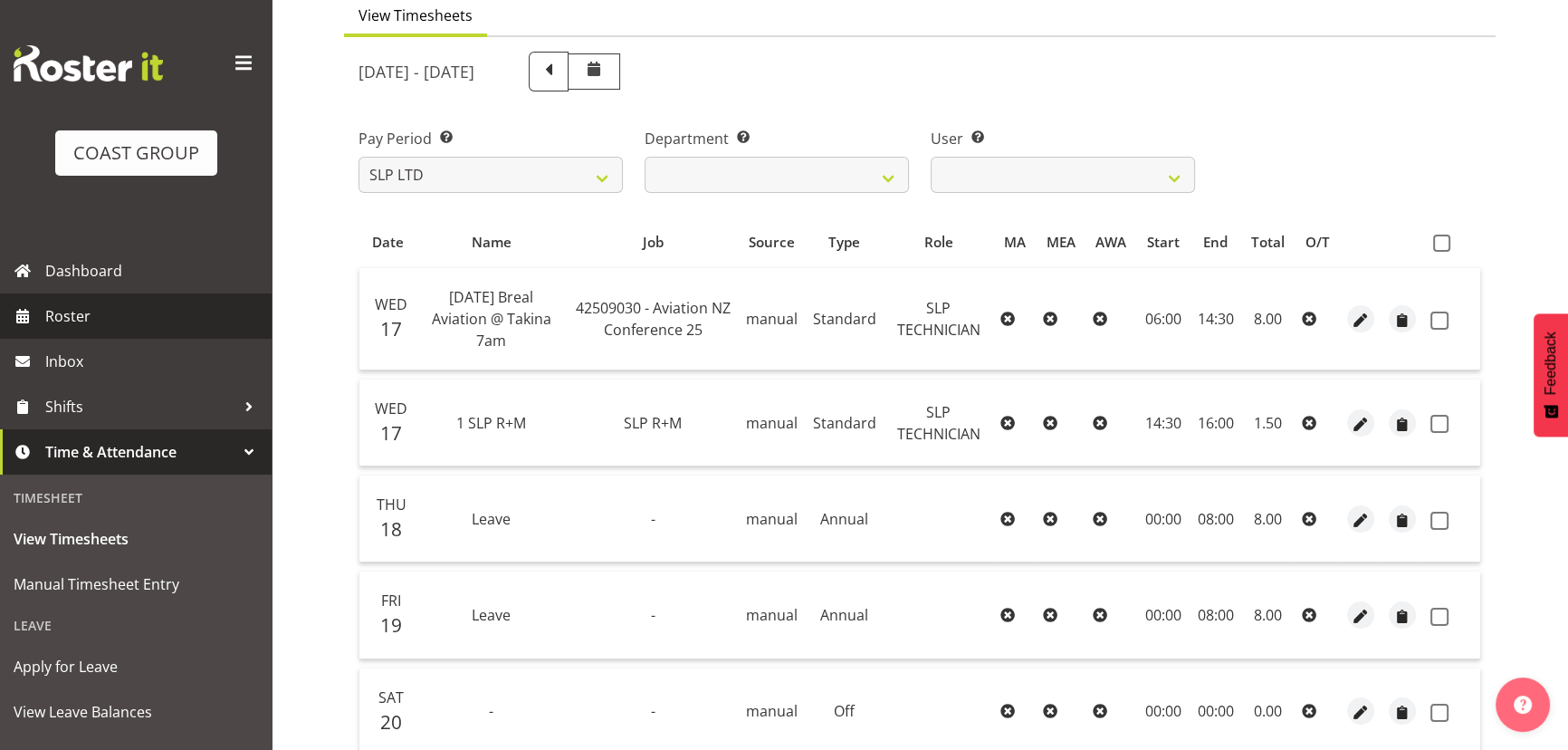
click at [148, 327] on span "Roster" at bounding box center [154, 316] width 217 height 28
